Goal: Task Accomplishment & Management: Manage account settings

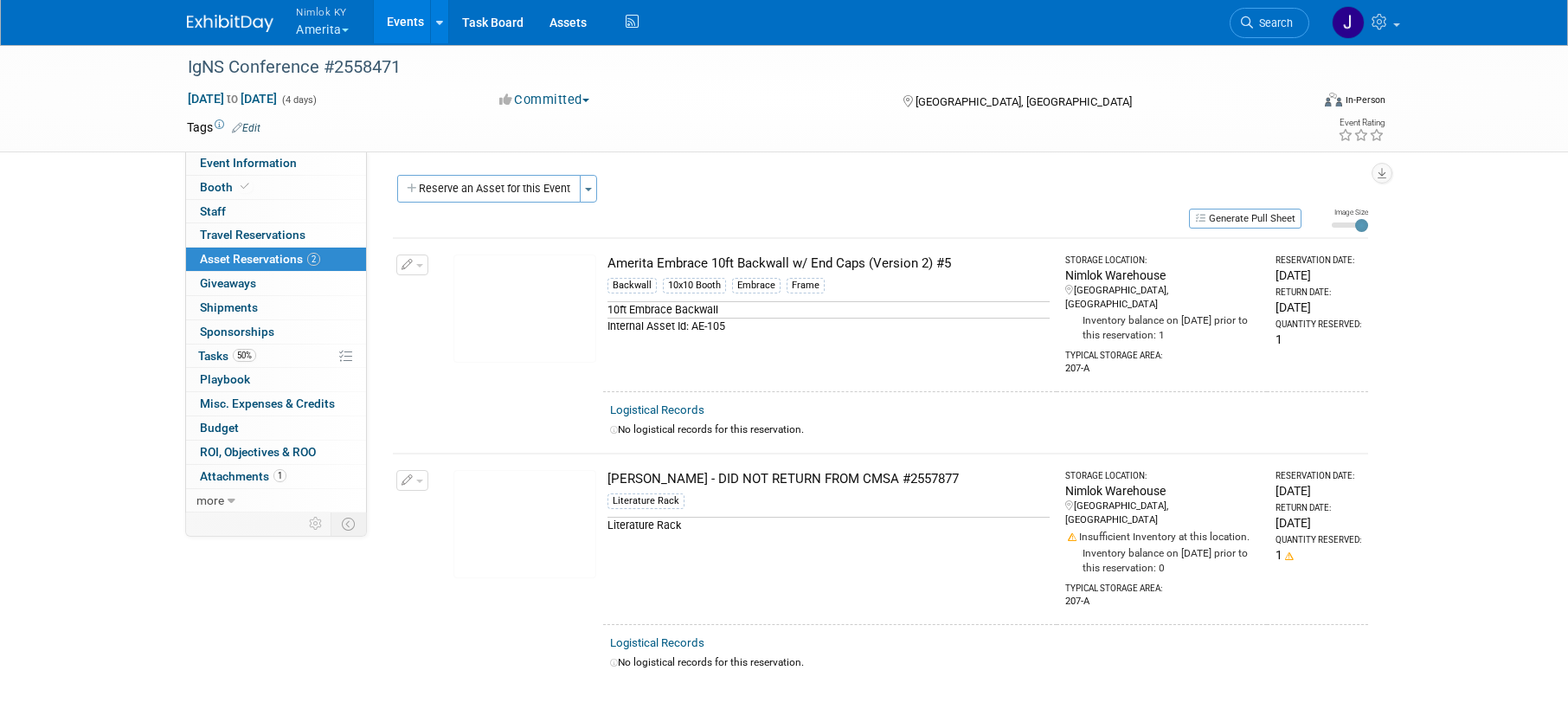
click at [332, 34] on button "Nimlok KY Amerita" at bounding box center [332, 22] width 76 height 45
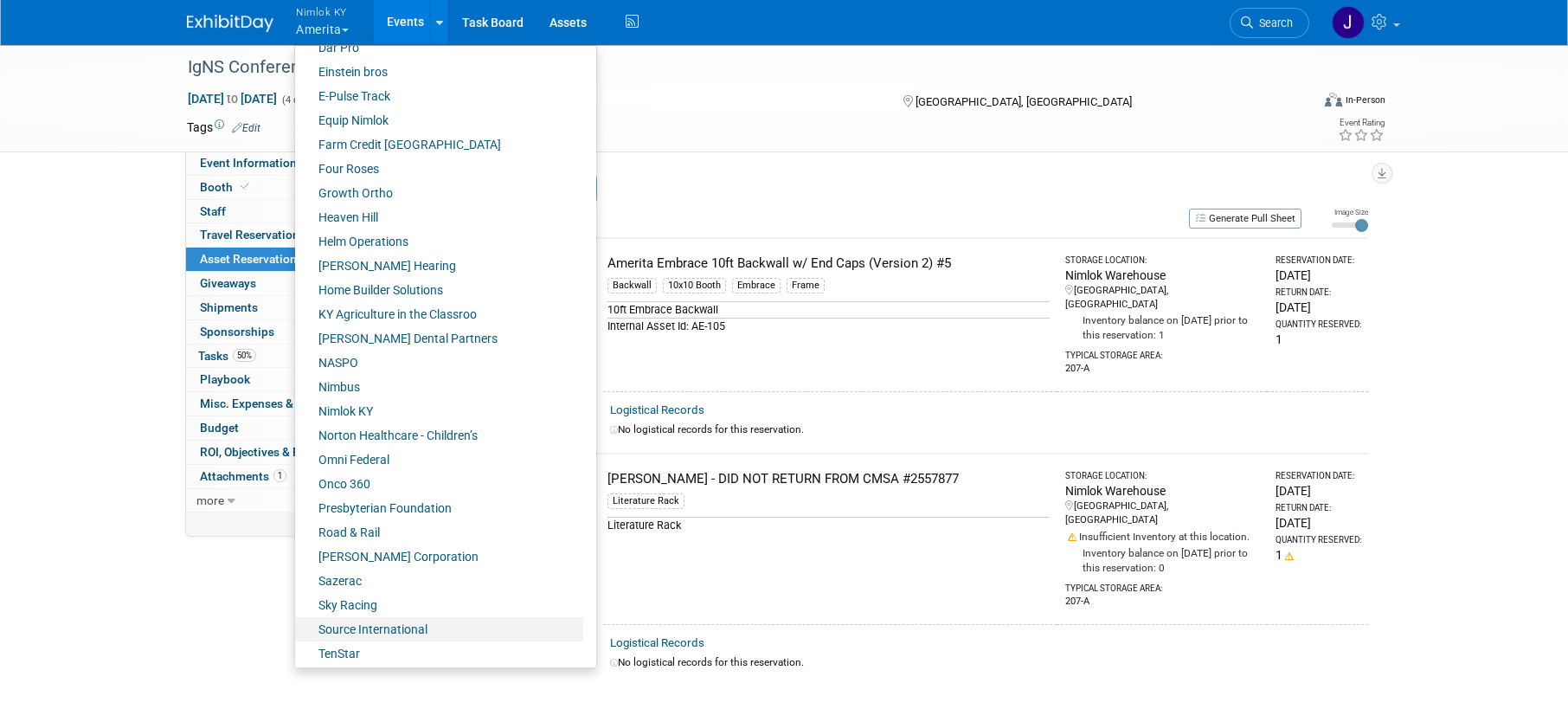
scroll to position [627, 0]
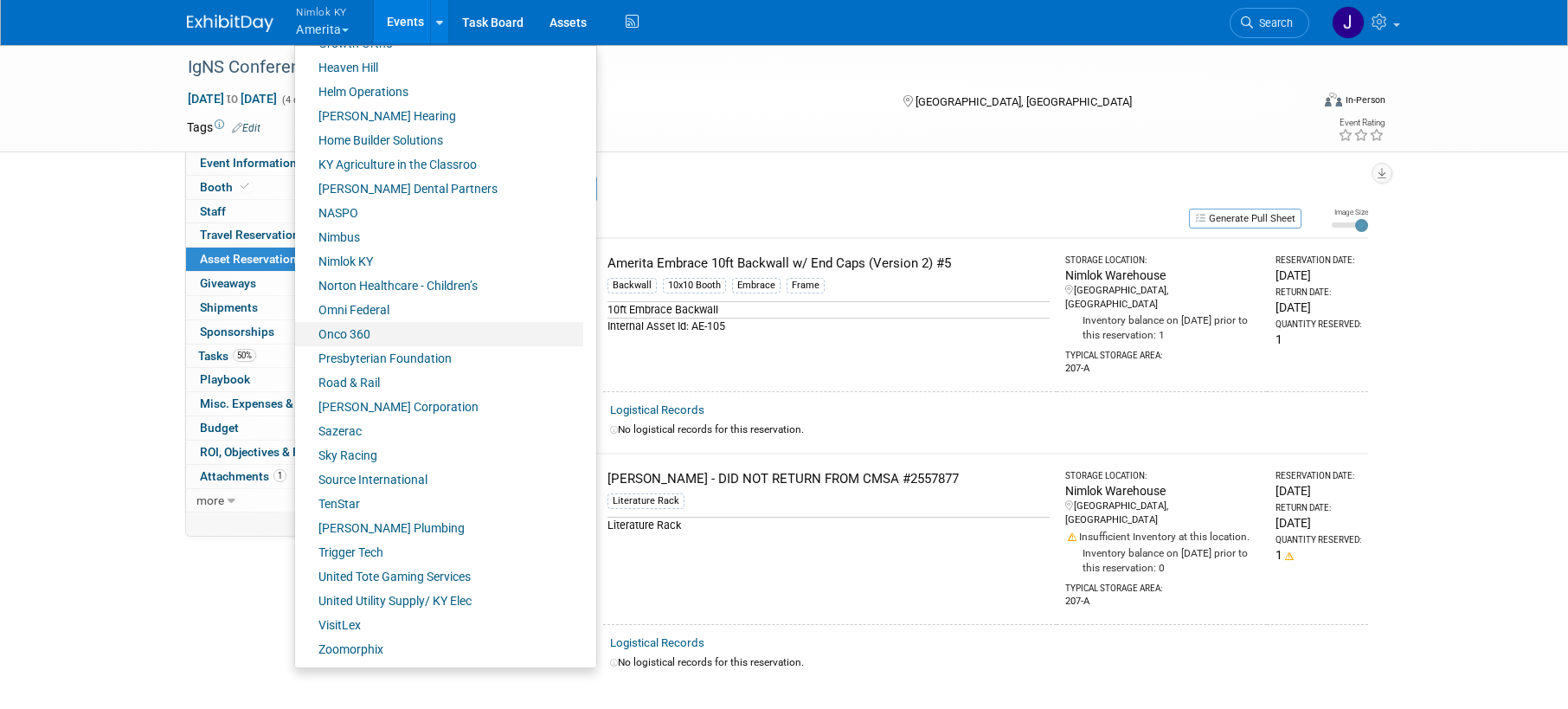
click at [378, 329] on link "Onco 360" at bounding box center [439, 334] width 288 height 24
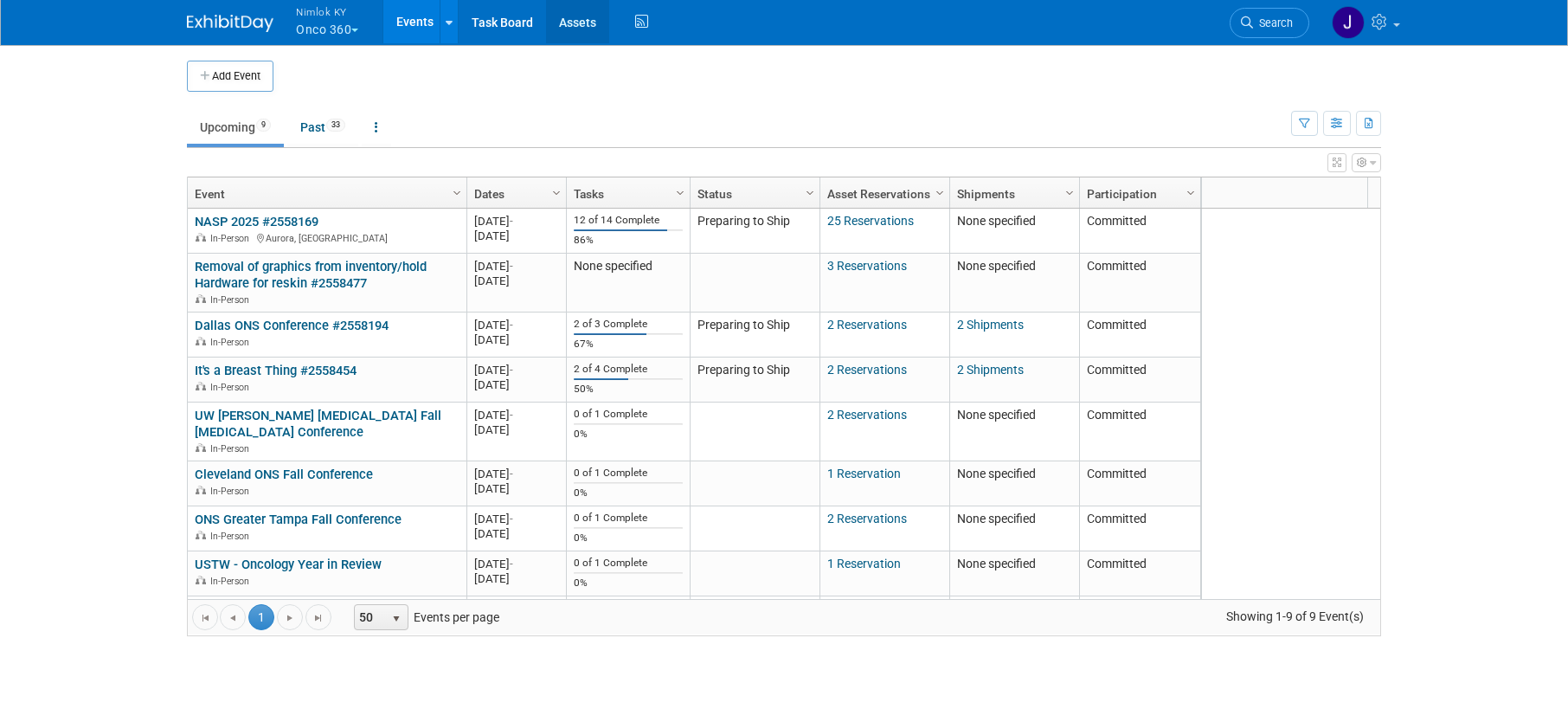
click at [586, 11] on link "Assets" at bounding box center [577, 21] width 63 height 43
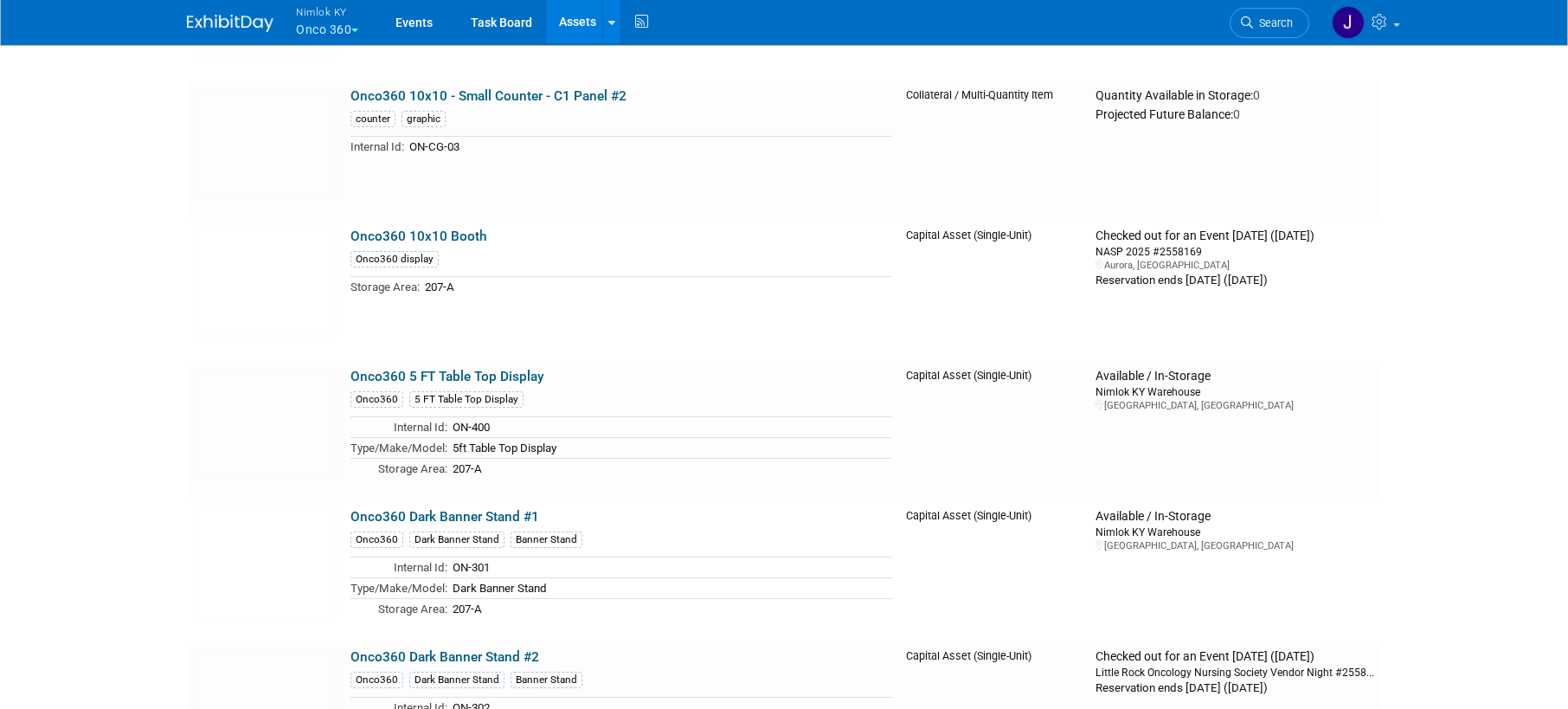
scroll to position [3792, 0]
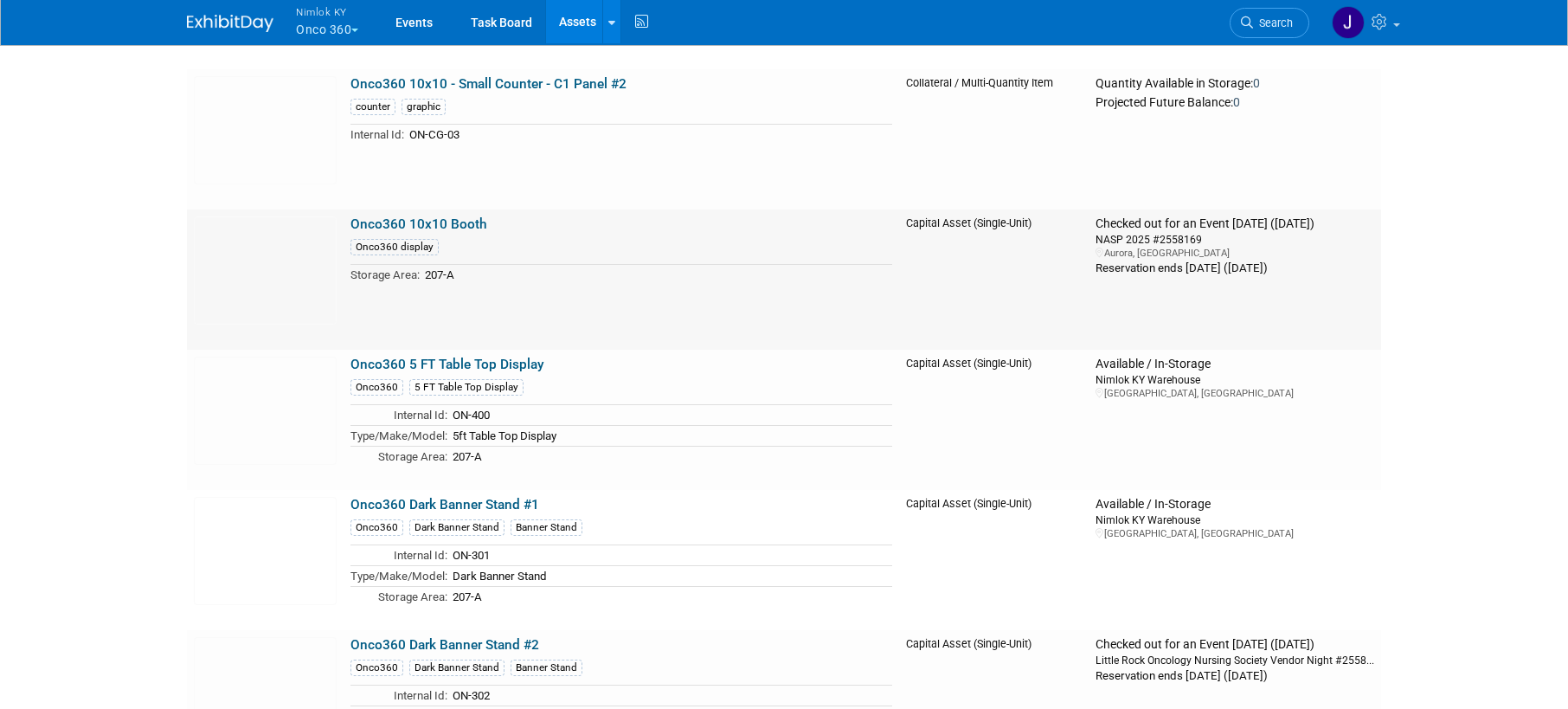
click at [465, 228] on link "Onco360 10x10 Booth" at bounding box center [418, 225] width 137 height 16
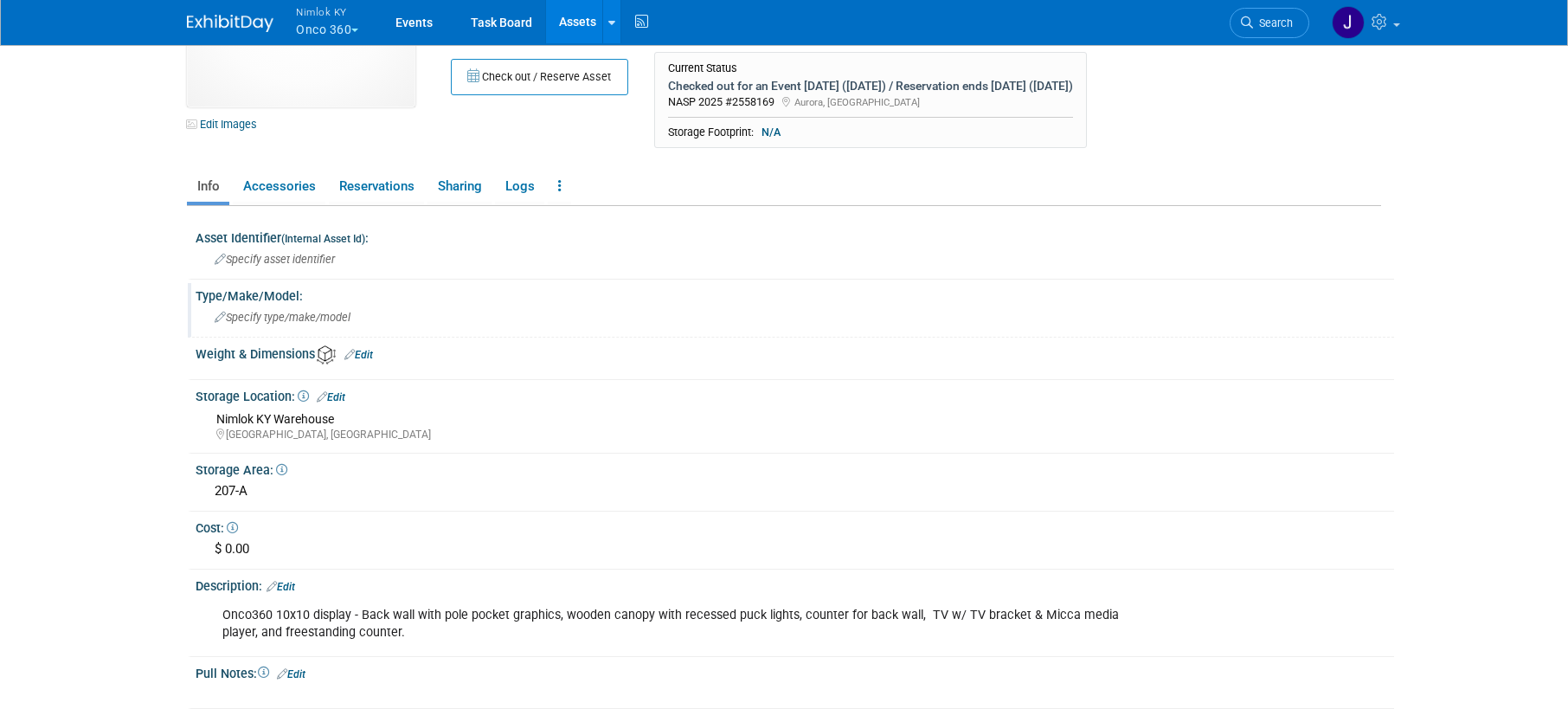
scroll to position [133, 0]
click at [666, 646] on div "Onco360 10x10 display - Back wall with pole pocket graphics, wooden canopy with…" at bounding box center [690, 622] width 958 height 52
click at [300, 586] on div "Description: Edit" at bounding box center [794, 582] width 1199 height 23
click at [295, 586] on link "Edit" at bounding box center [280, 585] width 29 height 12
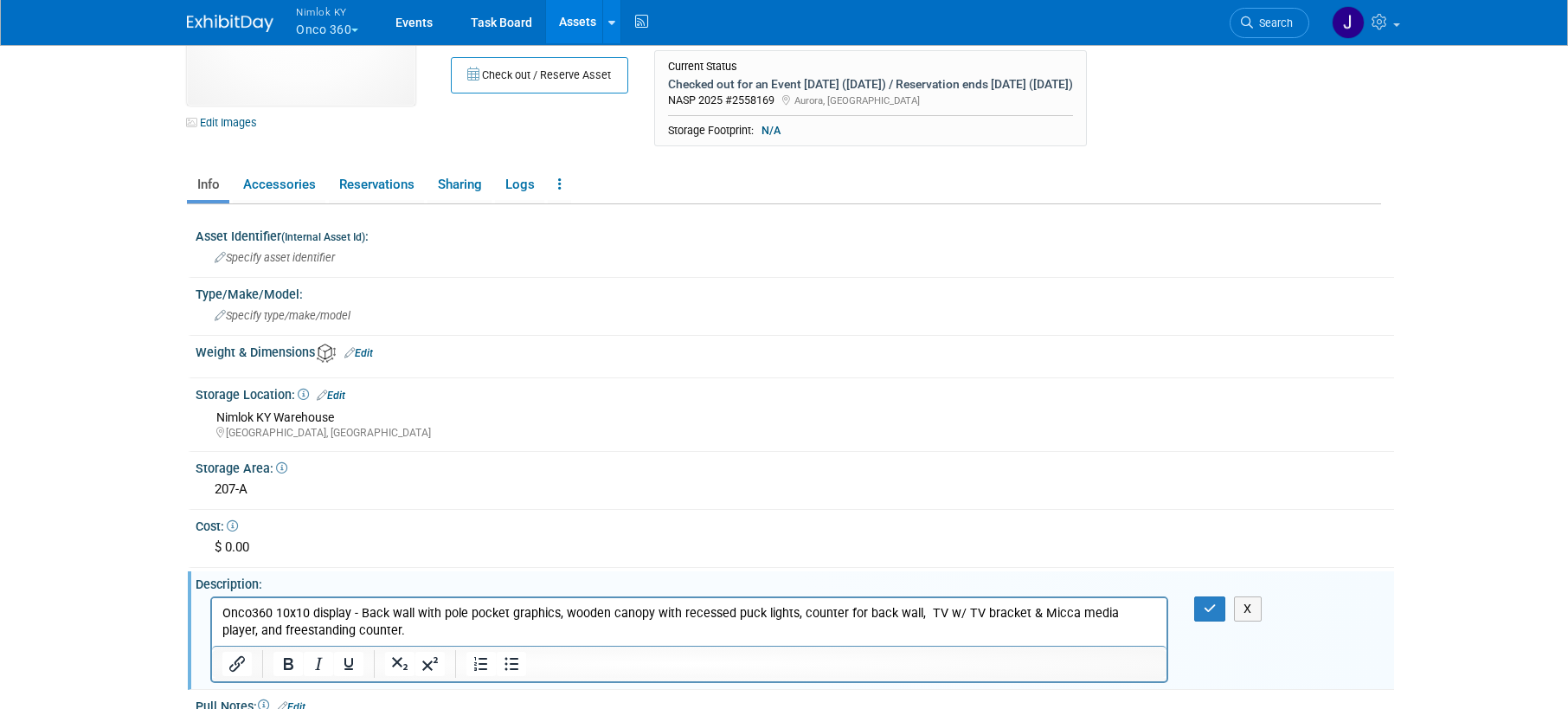
scroll to position [0, 0]
click at [387, 639] on html "Onco360 10x10 display - Back wall with pole pocket graphics, wooden canopy with…" at bounding box center [689, 618] width 954 height 42
click at [1211, 600] on button "button" at bounding box center [1210, 608] width 32 height 25
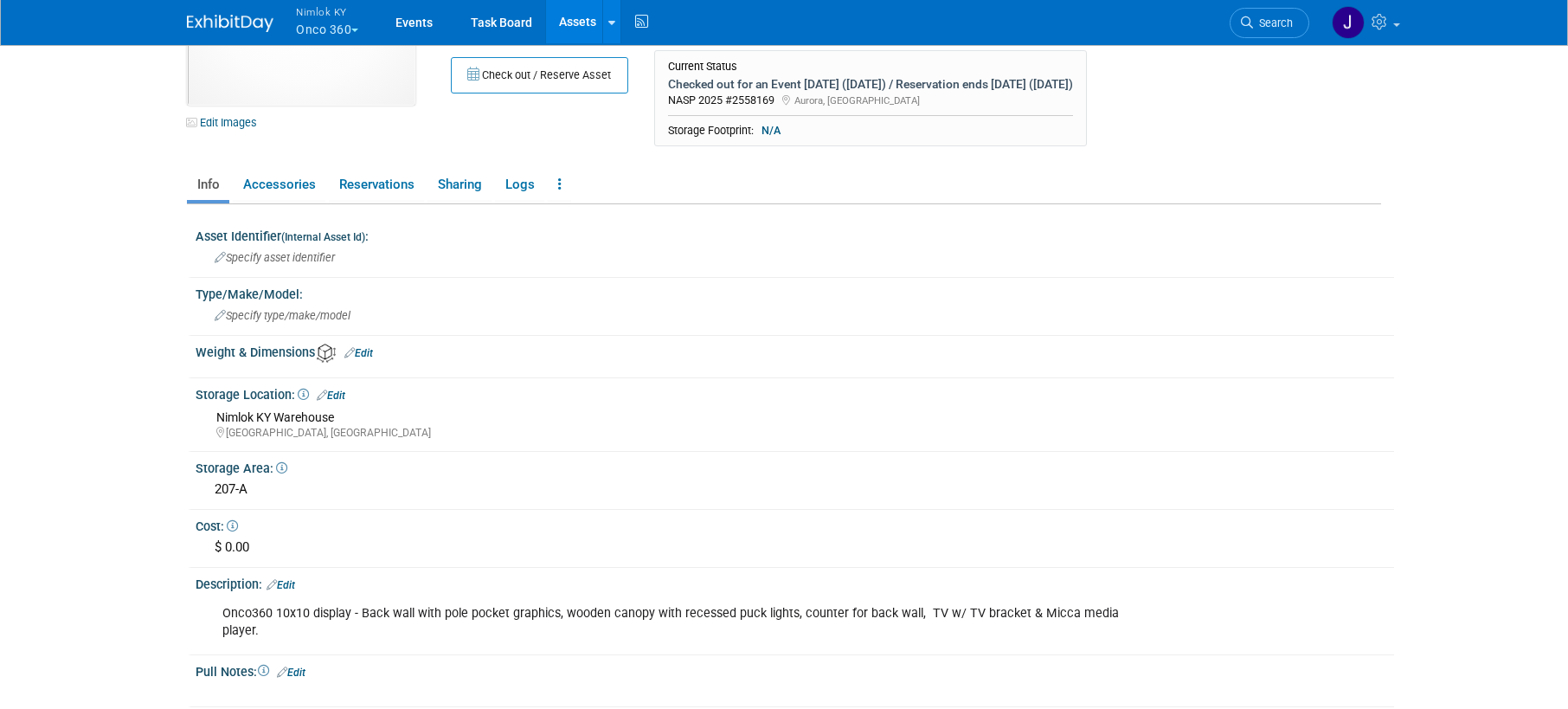
click at [329, 26] on button "Nimlok KY Onco 360" at bounding box center [337, 22] width 86 height 45
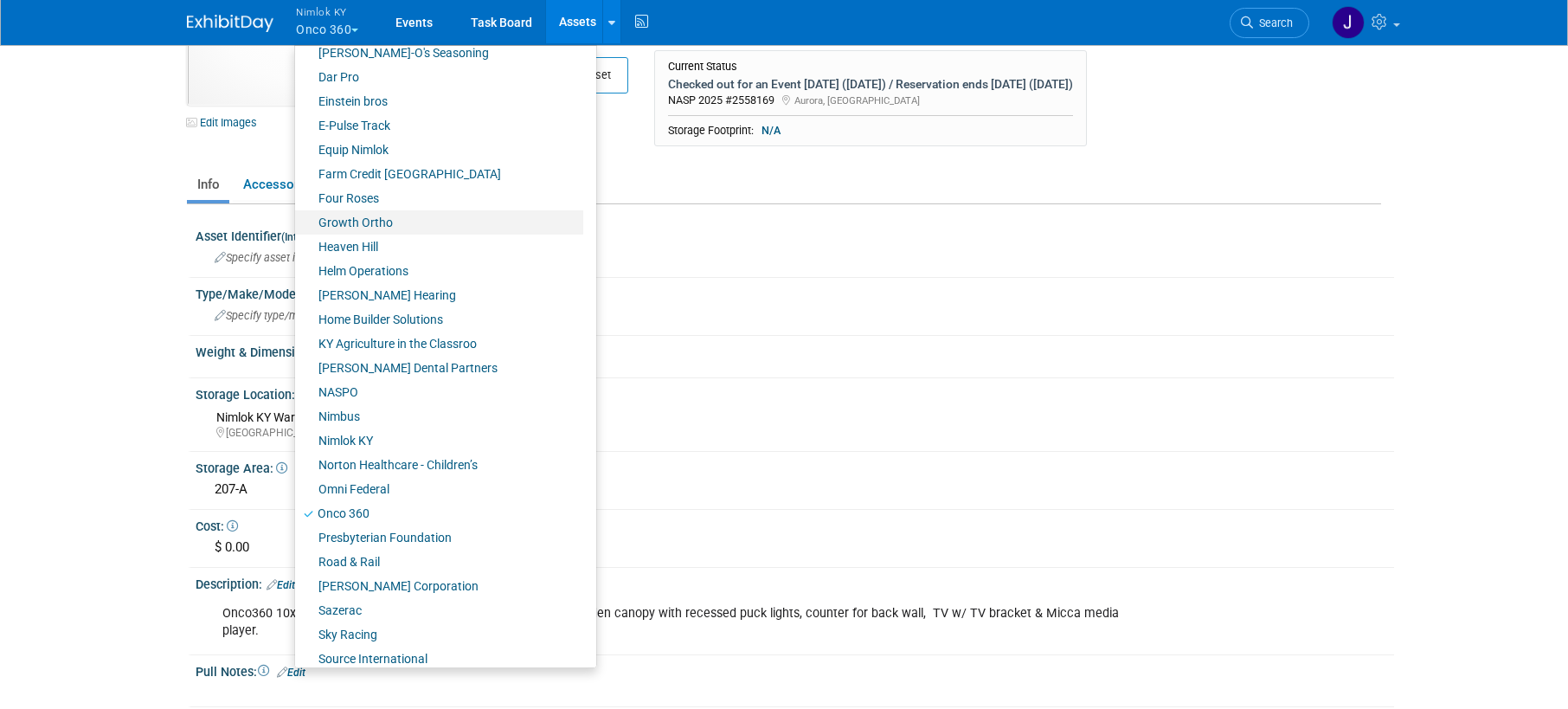
scroll to position [449, 0]
click at [393, 437] on link "Nimlok KY" at bounding box center [439, 438] width 288 height 24
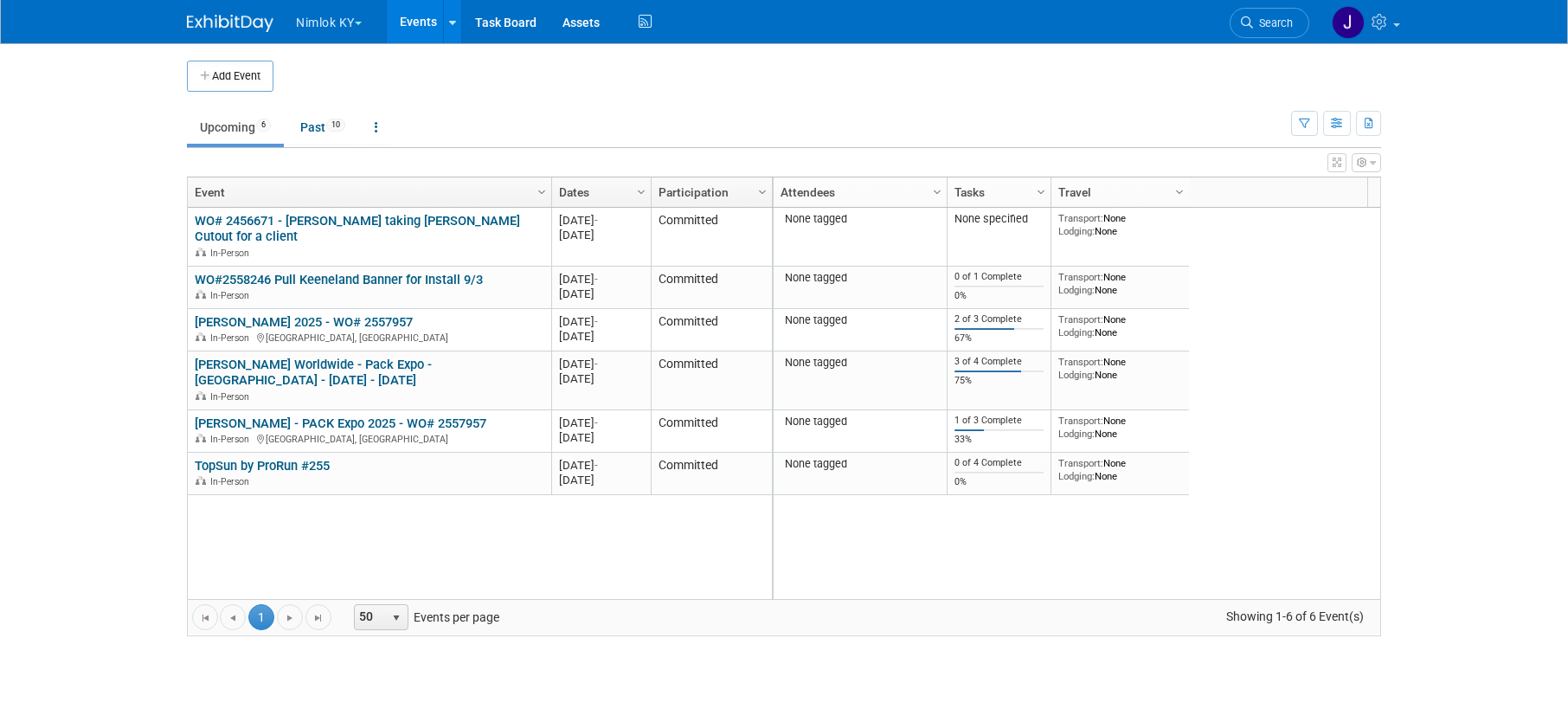
click at [367, 365] on link "[PERSON_NAME] Worldwide - Pack Expo - [GEOGRAPHIC_DATA] - [DATE] - [DATE]" at bounding box center [313, 372] width 238 height 32
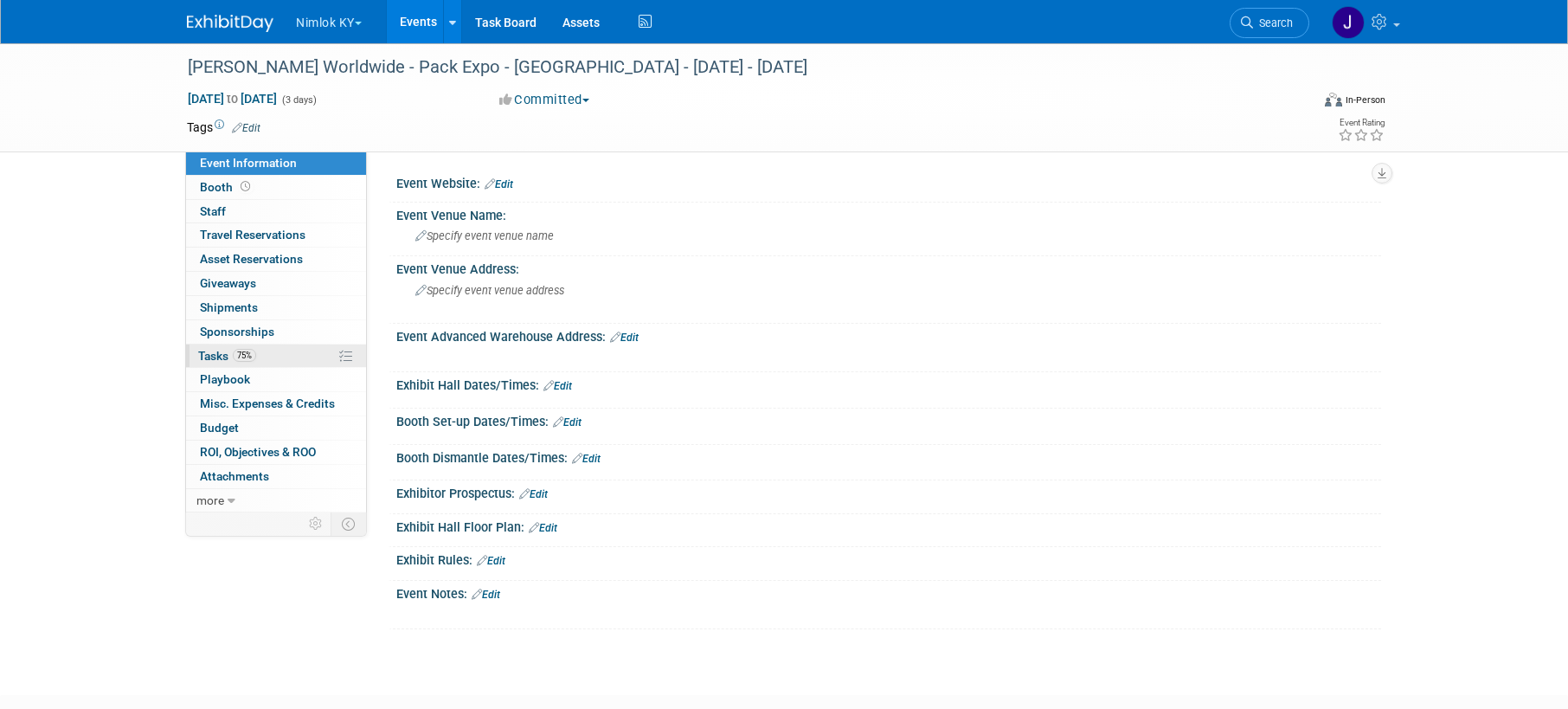
click at [301, 360] on link "75% Tasks 75%" at bounding box center [275, 355] width 180 height 23
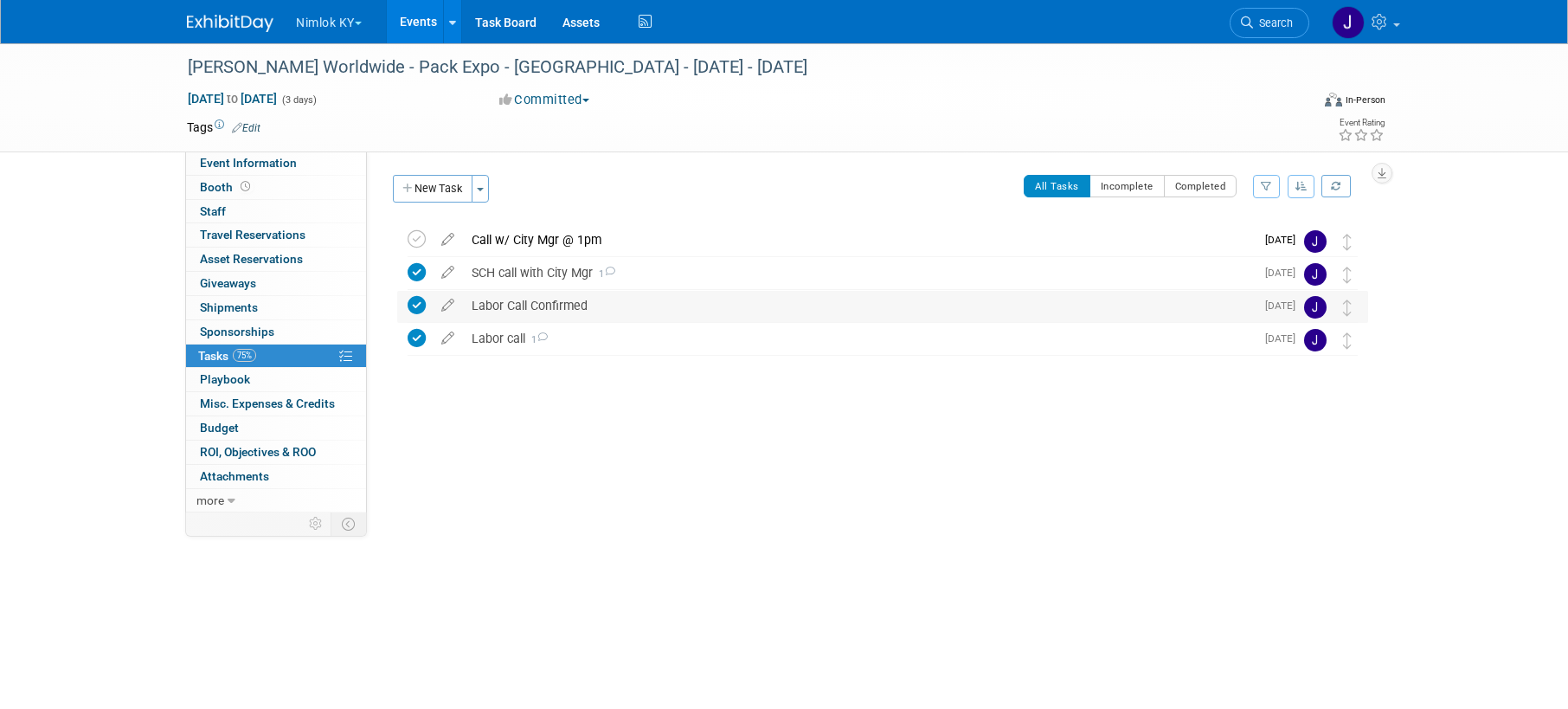
click at [640, 313] on div "Labor Call Confirmed" at bounding box center [858, 305] width 791 height 29
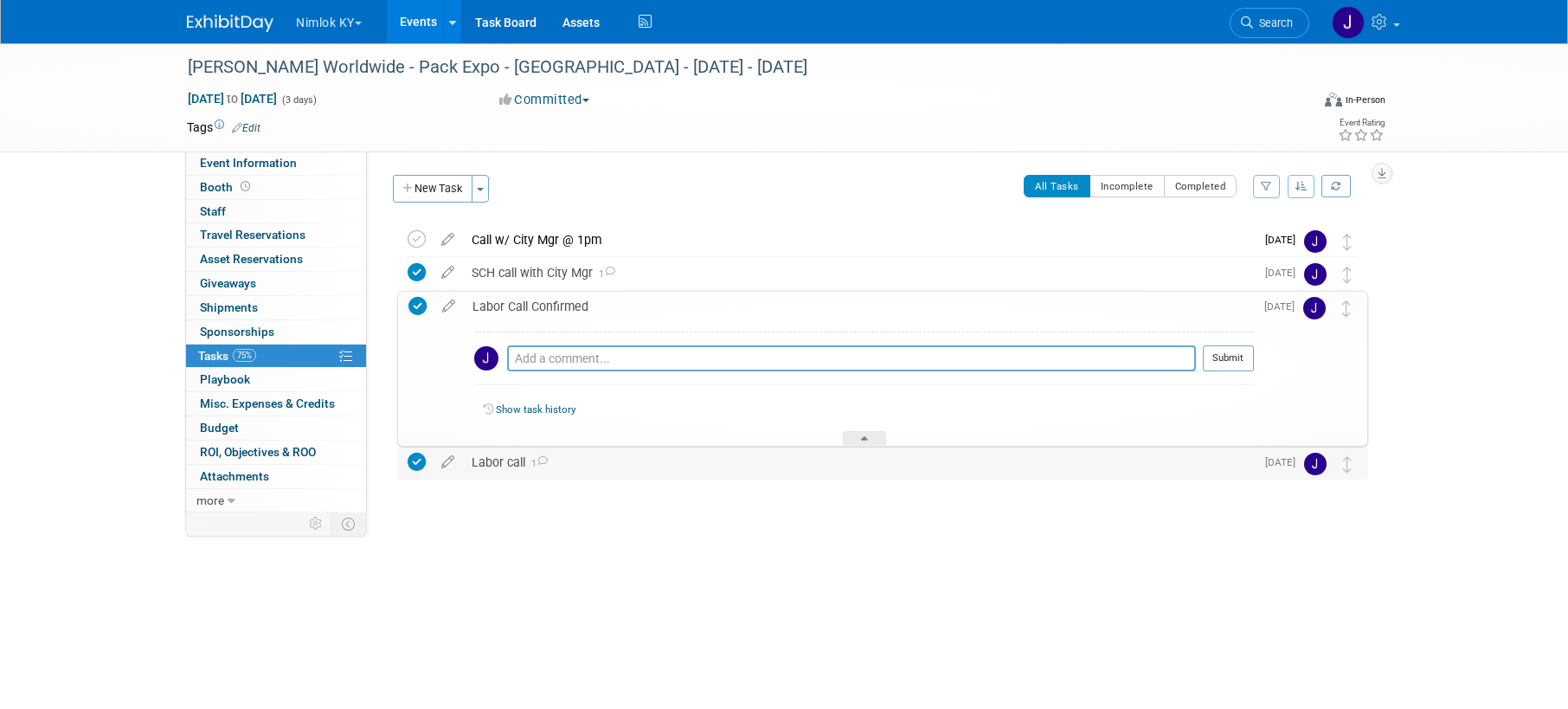
click at [619, 469] on div "Labor call 1" at bounding box center [858, 461] width 791 height 29
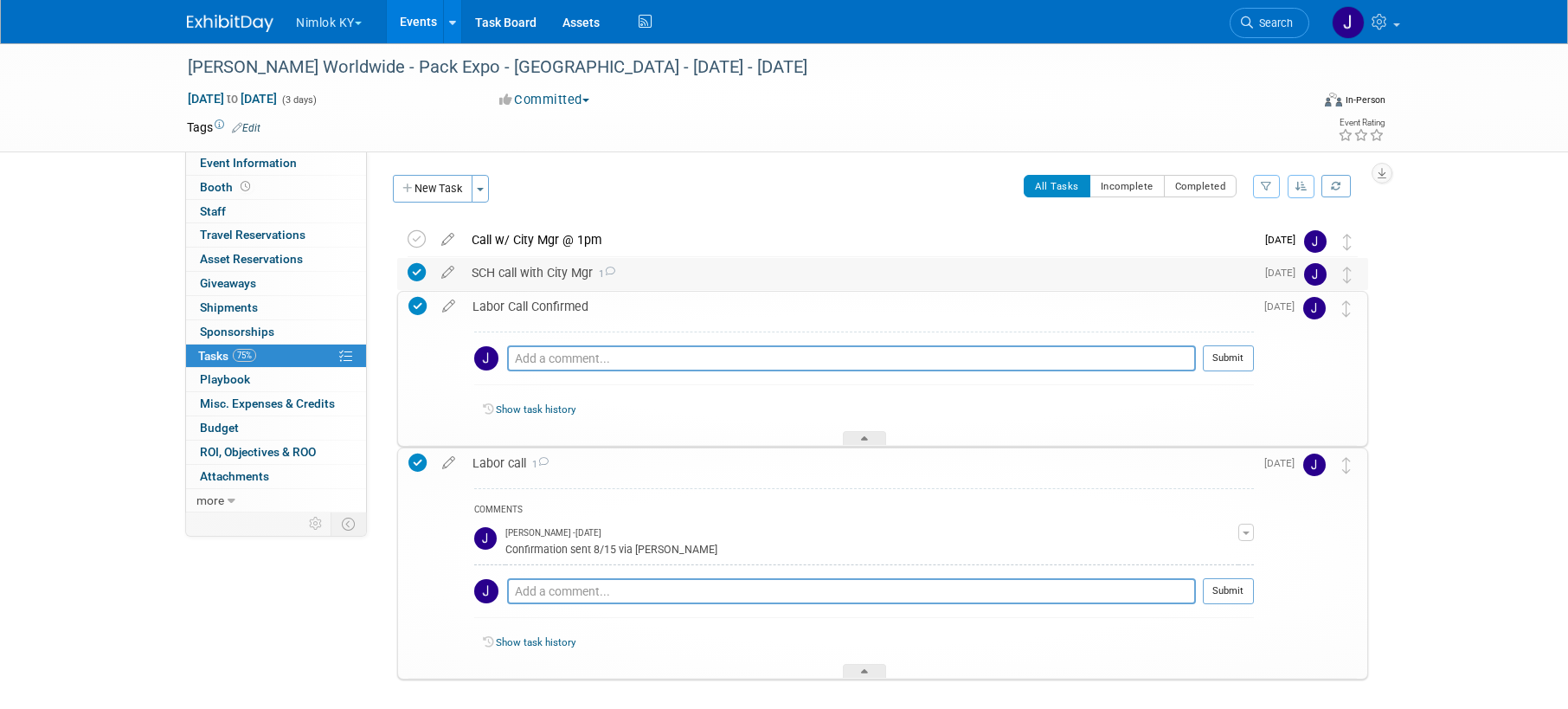
click at [641, 280] on div "SCH call with City Mgr 1" at bounding box center [858, 272] width 791 height 29
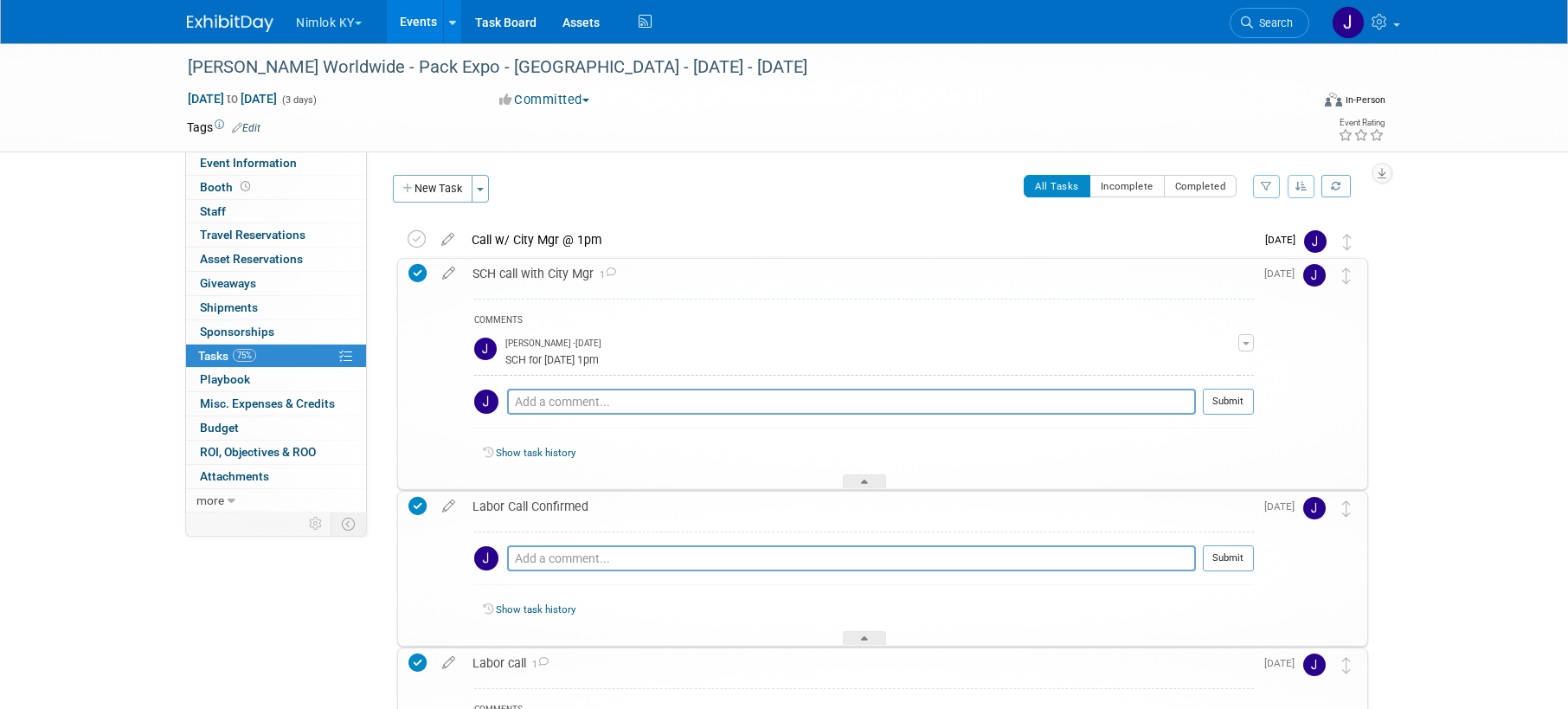
click at [641, 280] on div "SCH call with City Mgr 1" at bounding box center [858, 273] width 789 height 29
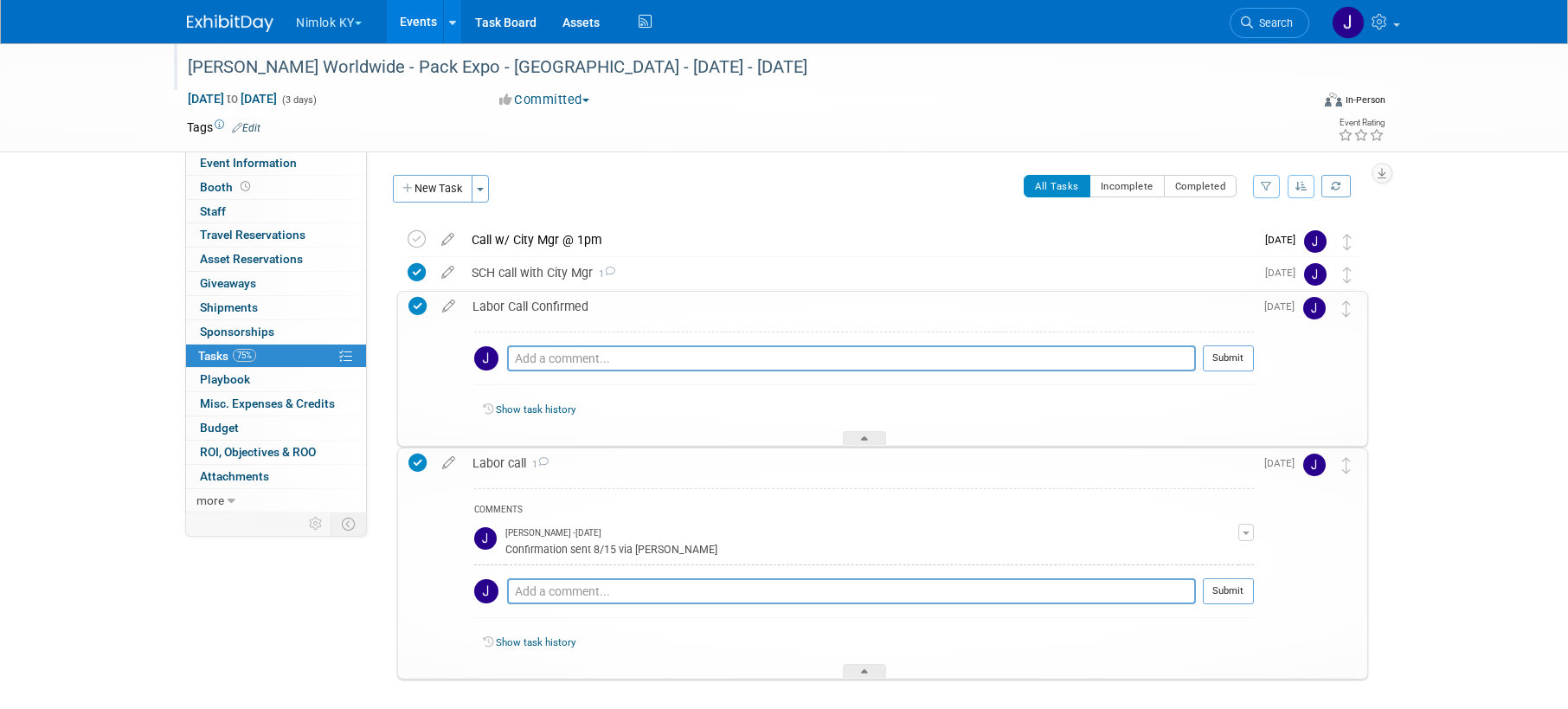
click at [867, 76] on div "[PERSON_NAME] Worldwide - Pack Expo - [GEOGRAPHIC_DATA] - [DATE] - [DATE]" at bounding box center [732, 67] width 1101 height 31
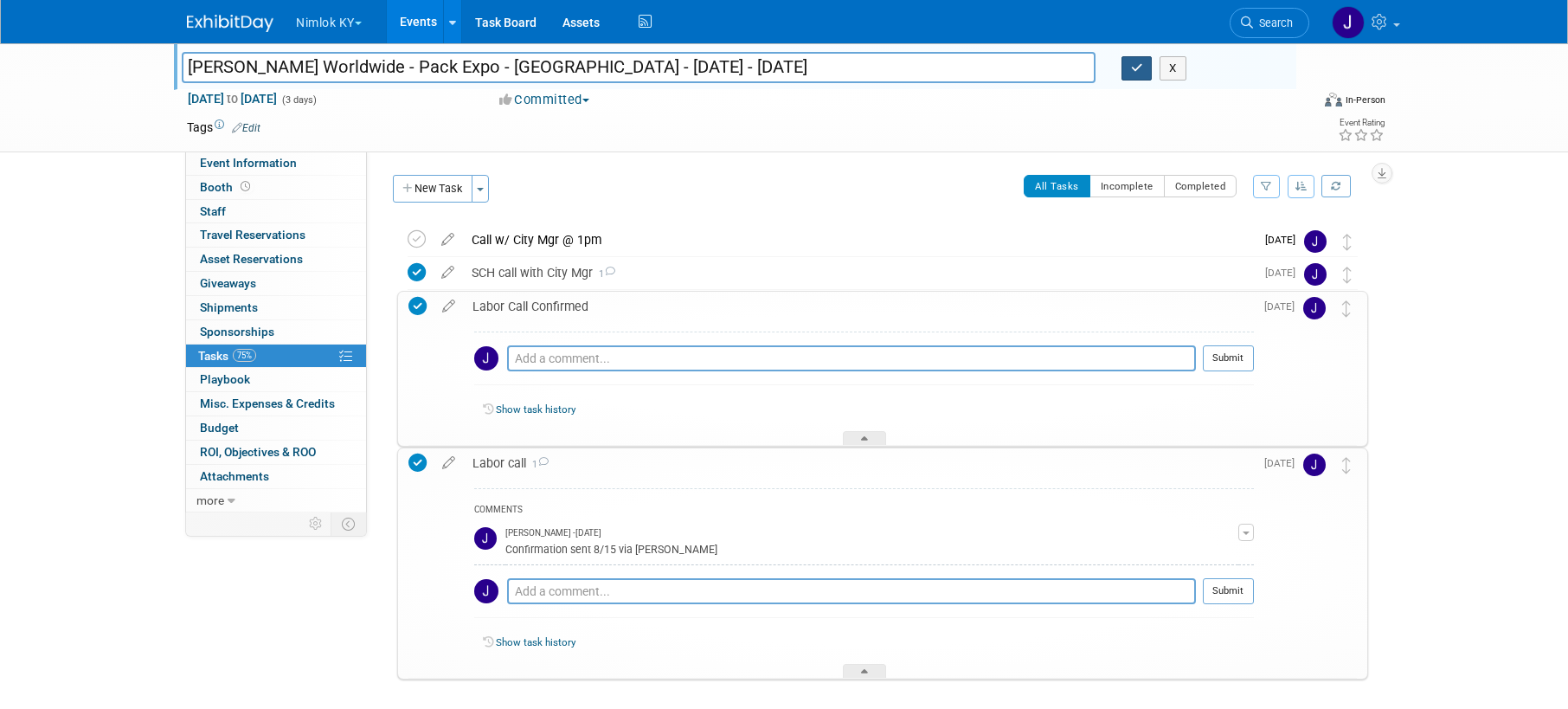
click at [1133, 78] on button "button" at bounding box center [1136, 68] width 31 height 24
